Goal: Information Seeking & Learning: Check status

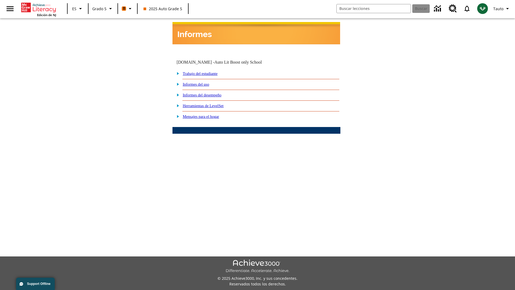
click at [209, 93] on link "Informes del desempeño" at bounding box center [202, 95] width 39 height 4
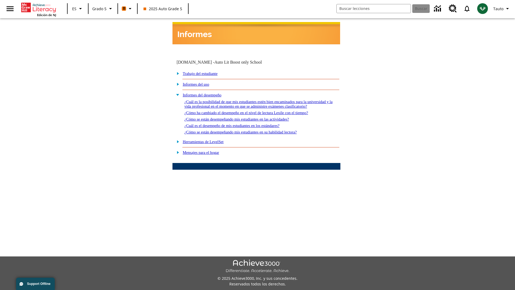
click at [255, 99] on link "¿Cuál es la posibilidad de que mis estudiantes estén bien encaminados para la u…" at bounding box center [258, 103] width 148 height 9
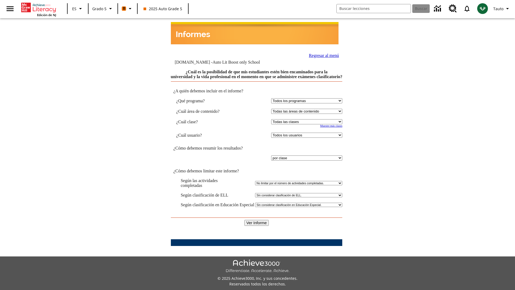
click at [305, 119] on select "Seleccionar una clase: Todas las clases 2025 Auto Grade 5 OL 2025 Auto Grade 6" at bounding box center [306, 121] width 71 height 5
select select "11133131"
